Goal: Register for event/course

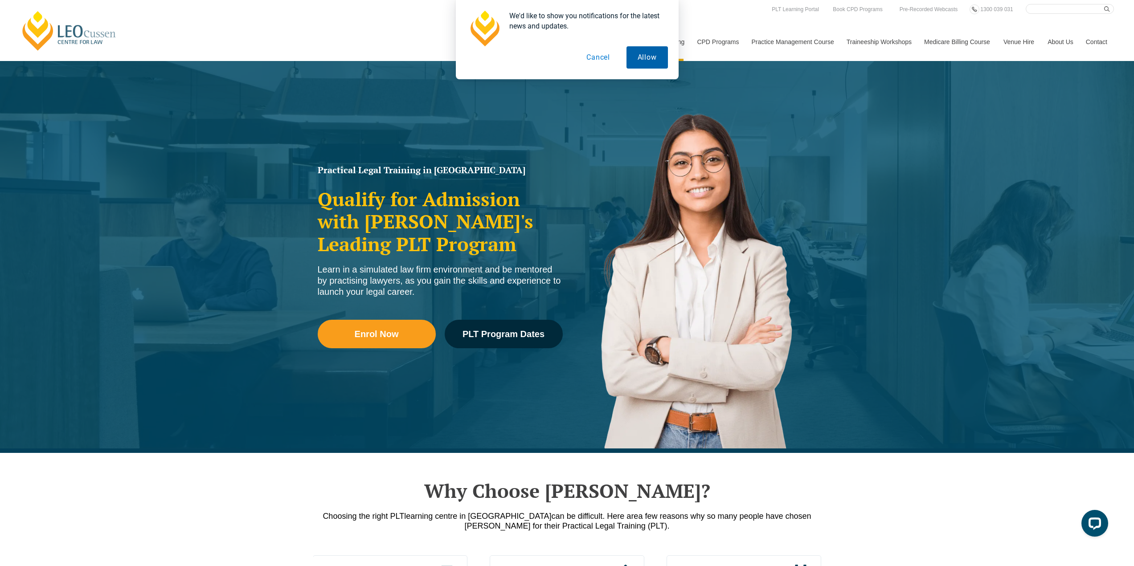
click at [650, 53] on button "Allow" at bounding box center [647, 57] width 41 height 22
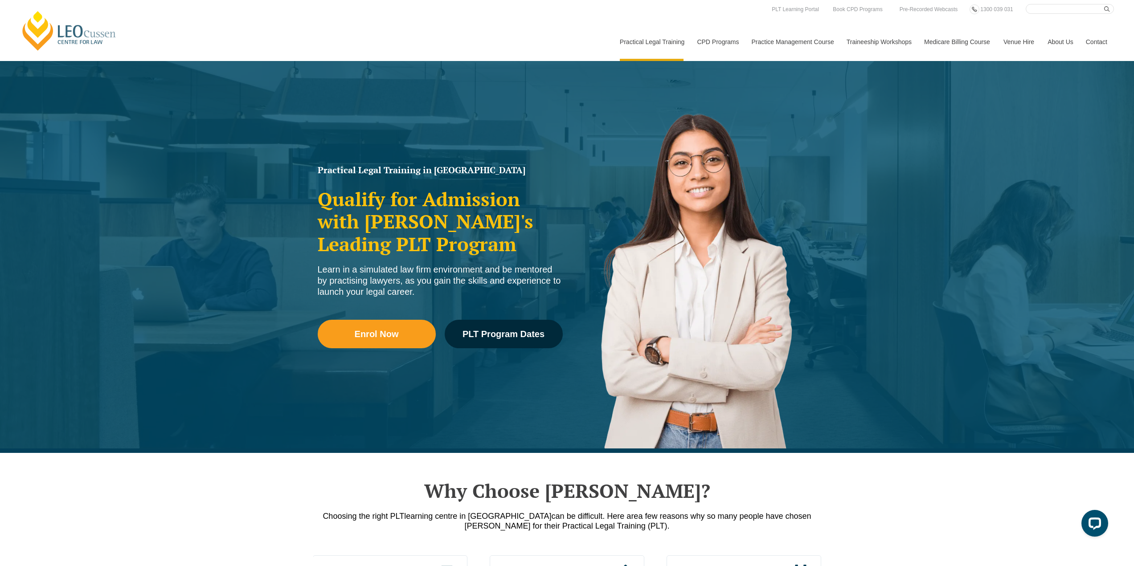
click at [75, 34] on link "Leo Cussen Centre for Law" at bounding box center [69, 31] width 98 height 42
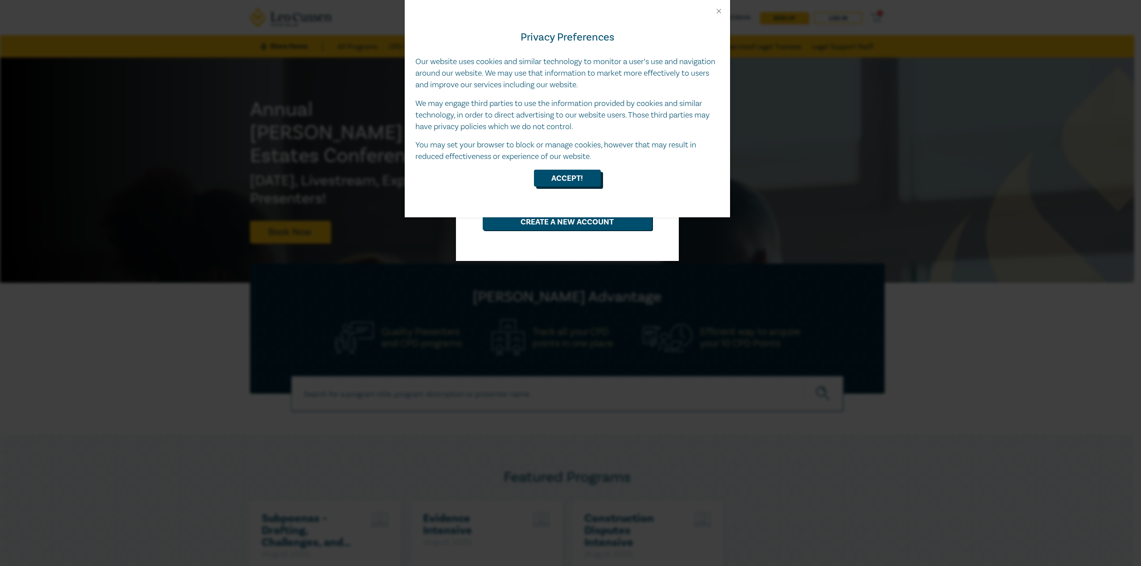
click at [588, 172] on button "Accept!" at bounding box center [567, 178] width 67 height 17
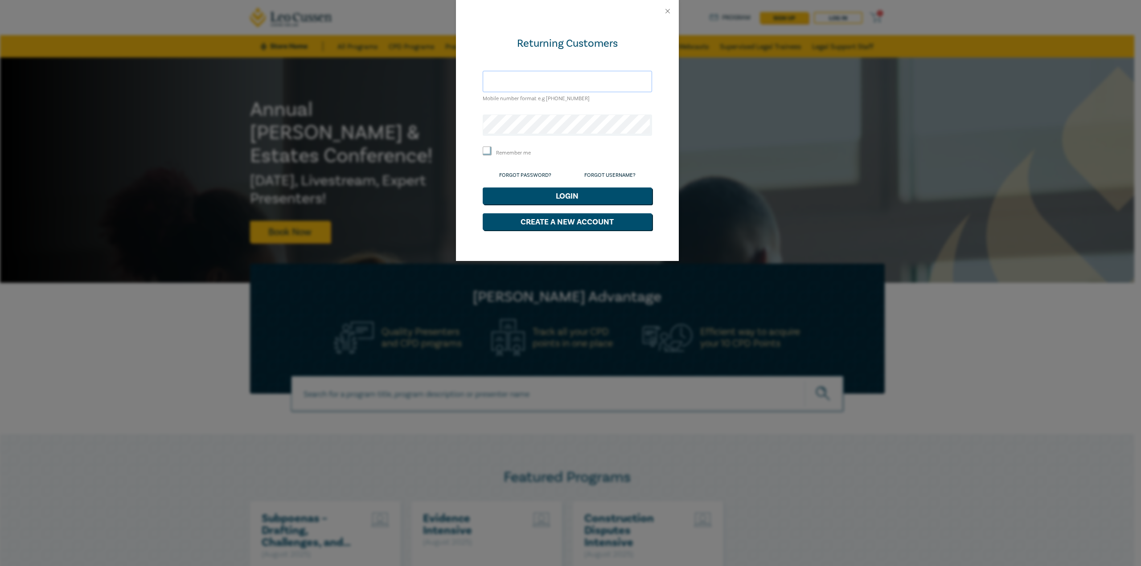
click at [562, 85] on input "text" at bounding box center [567, 81] width 169 height 21
type input "[EMAIL_ADDRESS][DOMAIN_NAME]"
click at [559, 194] on button "Login" at bounding box center [567, 196] width 169 height 17
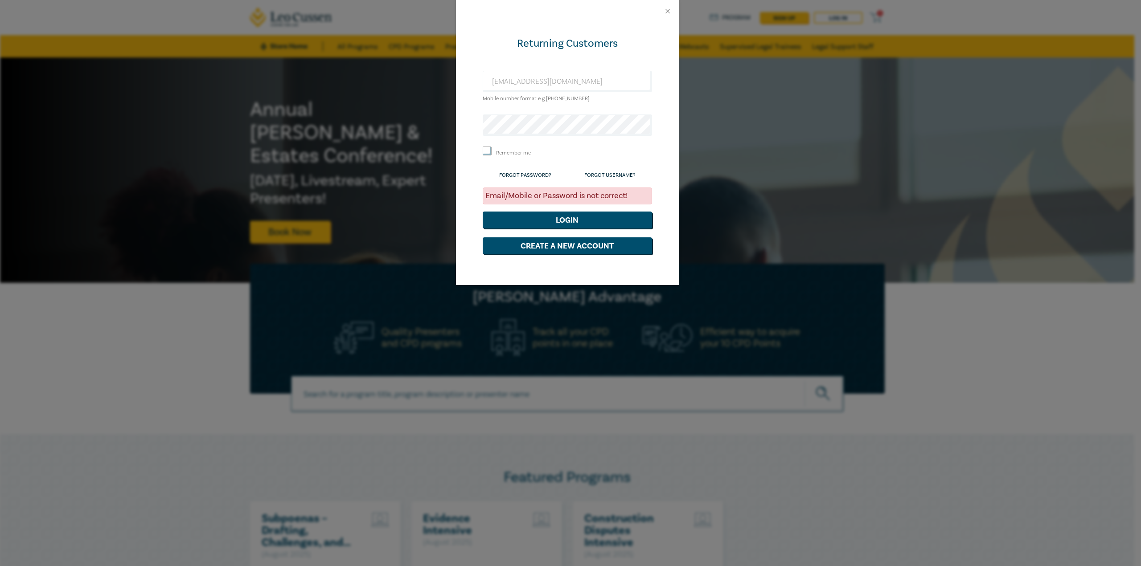
click at [550, 136] on form "Returning Customers redint@live.com.au Mobile number format e.g +61 000000000 R…" at bounding box center [567, 146] width 169 height 218
click at [586, 220] on button "Login" at bounding box center [567, 220] width 169 height 17
click at [591, 222] on button "Login" at bounding box center [567, 220] width 169 height 17
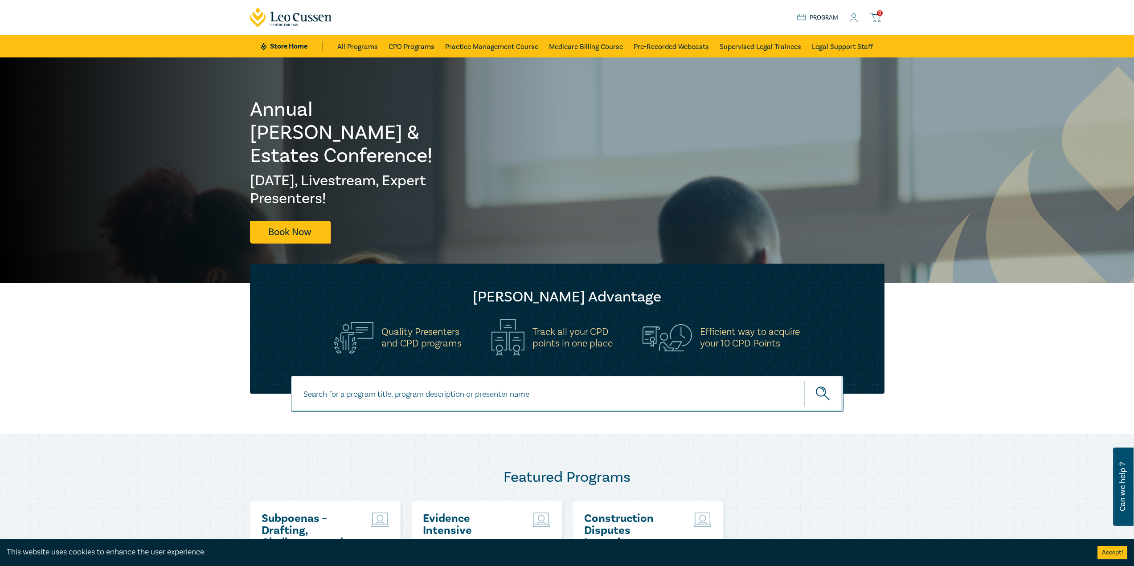
click at [823, 19] on link "Program" at bounding box center [817, 18] width 41 height 10
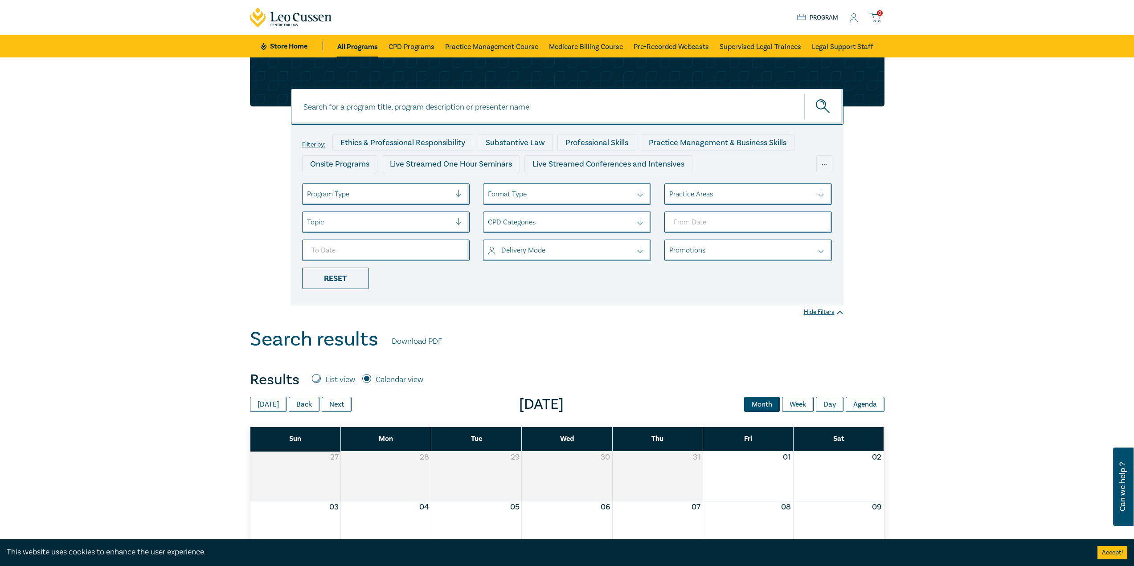
click at [294, 46] on link "Store Home" at bounding box center [292, 46] width 62 height 10
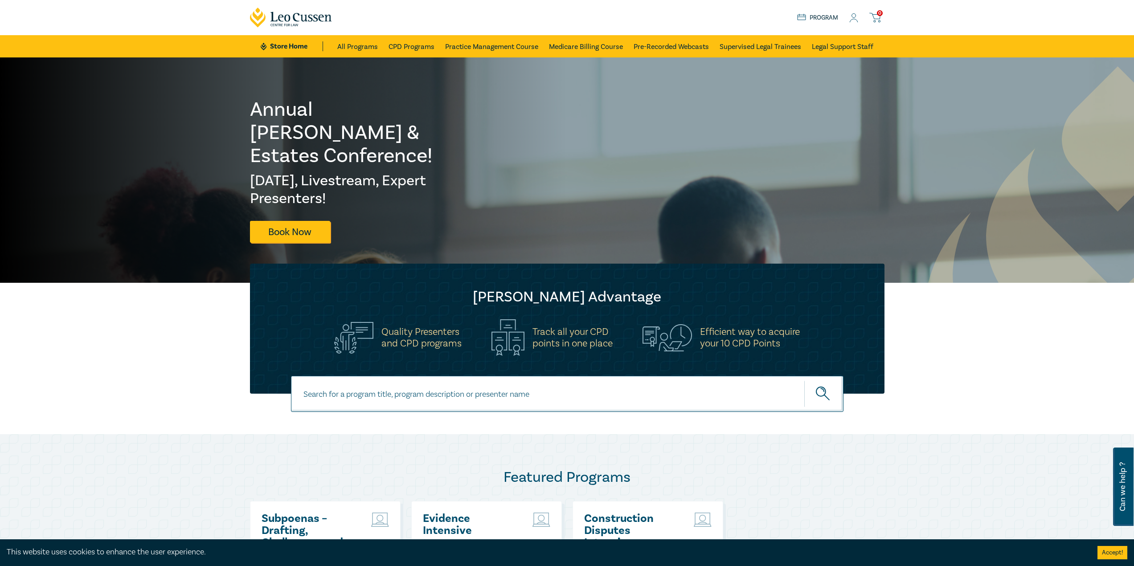
click at [849, 22] on div "Store Home About us Program 0" at bounding box center [840, 17] width 87 height 11
click at [853, 21] on icon at bounding box center [853, 17] width 9 height 9
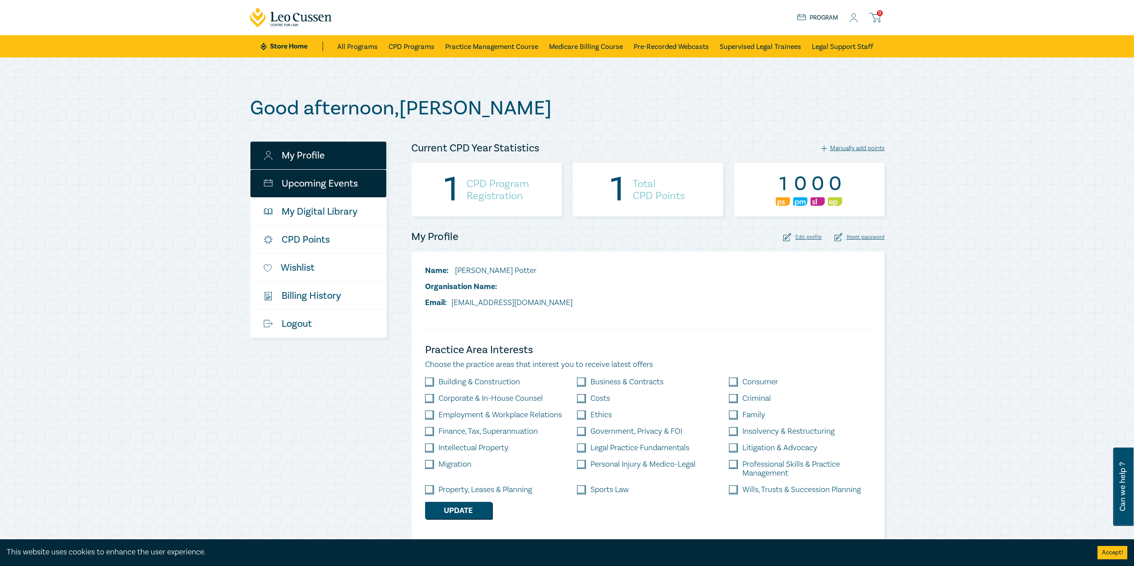
click at [316, 189] on link "Upcoming Events" at bounding box center [318, 184] width 136 height 28
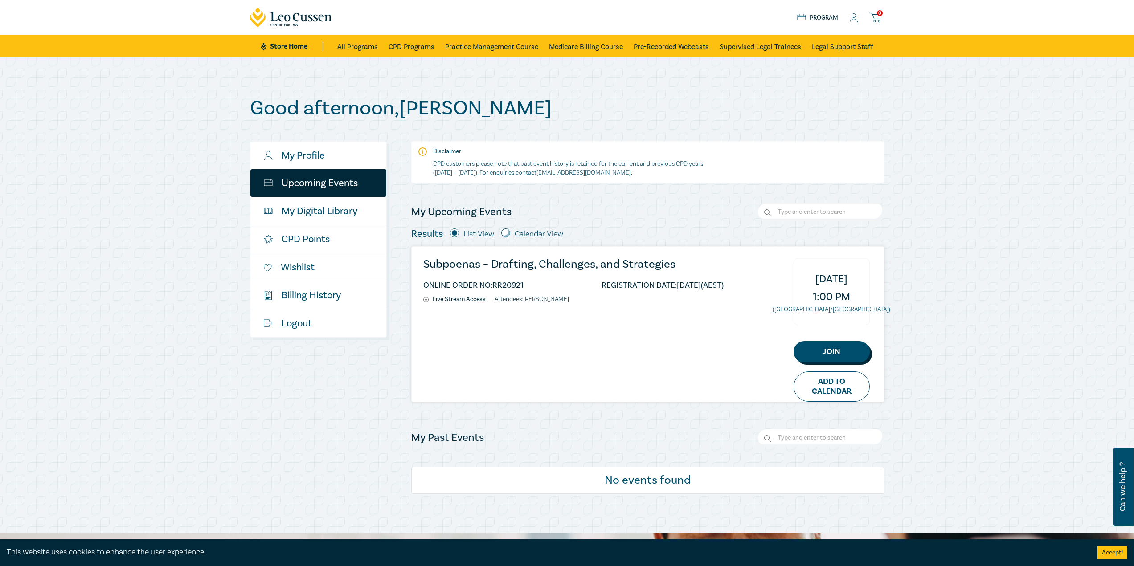
click at [813, 356] on link "Join" at bounding box center [832, 351] width 76 height 21
